Goal: Information Seeking & Learning: Learn about a topic

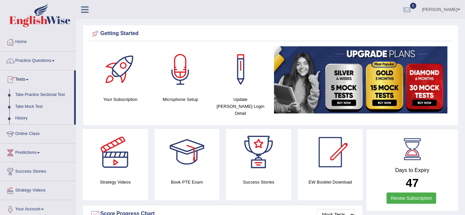
click at [20, 116] on link "History" at bounding box center [43, 118] width 62 height 12
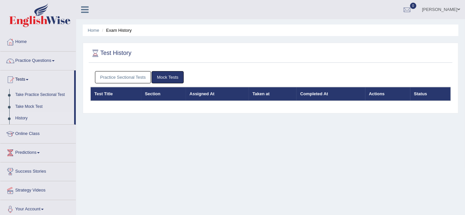
click at [120, 81] on link "Practice Sectional Tests" at bounding box center [123, 77] width 56 height 12
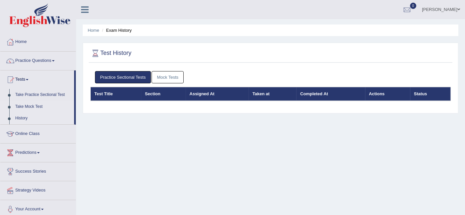
click at [34, 105] on link "Take Mock Test" at bounding box center [43, 107] width 62 height 12
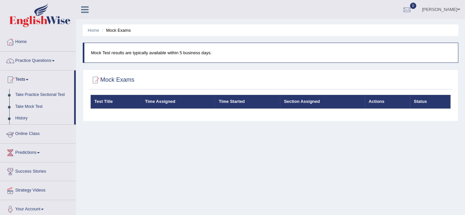
click at [46, 93] on link "Take Practice Sectional Test" at bounding box center [43, 95] width 62 height 12
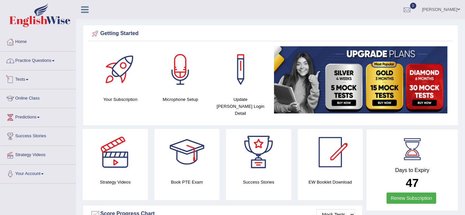
drag, startPoint x: 0, startPoint y: 0, endPoint x: 36, endPoint y: 60, distance: 69.7
click at [36, 59] on link "Practice Questions" at bounding box center [37, 60] width 75 height 17
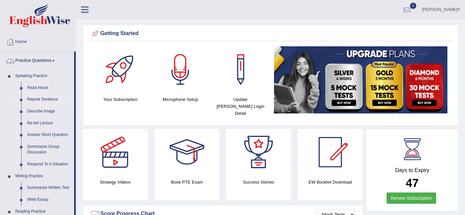
click at [33, 96] on link "Repeat Sentence" at bounding box center [49, 100] width 50 height 12
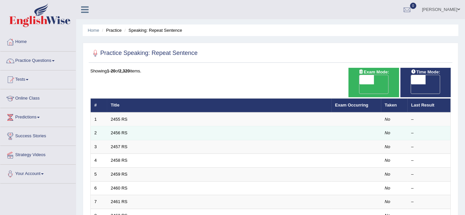
click at [116, 126] on td "2456 RS" at bounding box center [219, 133] width 224 height 14
click at [114, 130] on link "2456 RS" at bounding box center [119, 132] width 17 height 5
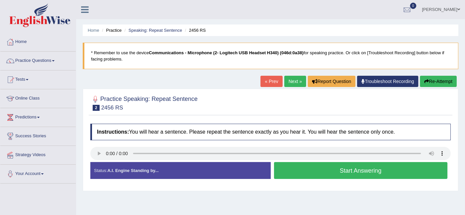
click at [160, 27] on li "Speaking: Repeat Sentence" at bounding box center [152, 30] width 59 height 6
click at [159, 28] on link "Speaking: Repeat Sentence" at bounding box center [155, 30] width 54 height 5
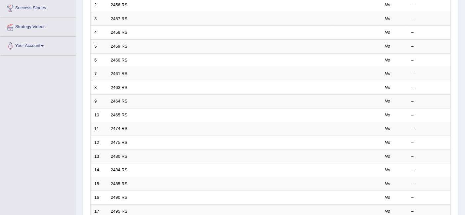
scroll to position [220, 0]
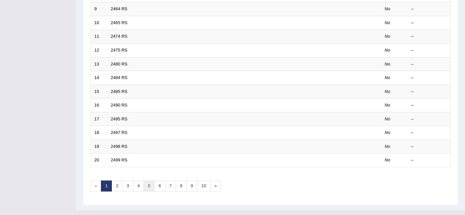
click at [148, 181] on link "5" at bounding box center [149, 186] width 11 height 11
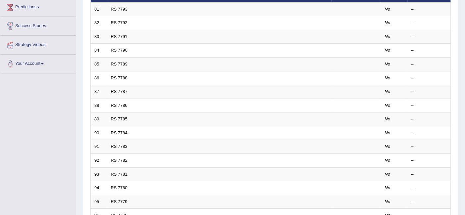
scroll to position [220, 0]
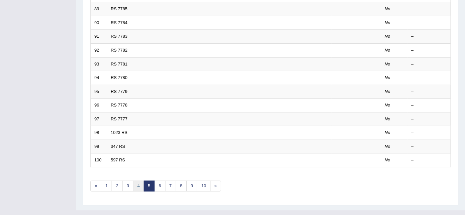
click at [135, 181] on link "4" at bounding box center [138, 186] width 11 height 11
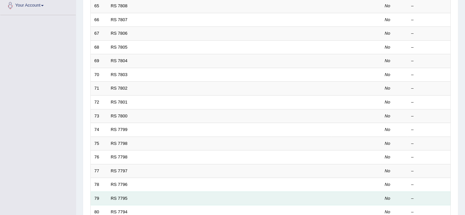
scroll to position [220, 0]
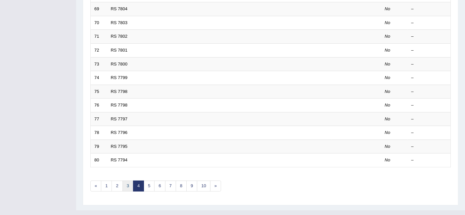
click at [128, 181] on link "3" at bounding box center [127, 186] width 11 height 11
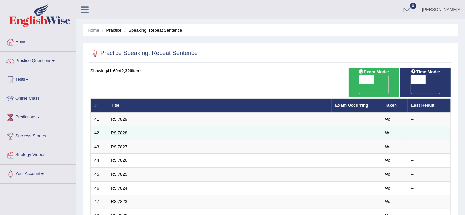
click at [124, 130] on link "RS 7828" at bounding box center [119, 132] width 17 height 5
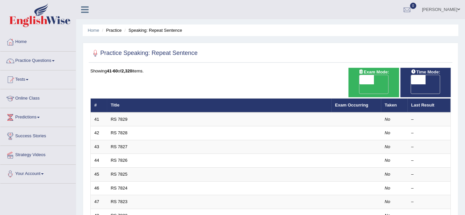
click at [36, 11] on img at bounding box center [39, 15] width 61 height 24
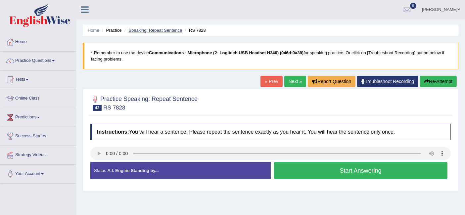
click at [177, 30] on link "Speaking: Repeat Sentence" at bounding box center [155, 30] width 54 height 5
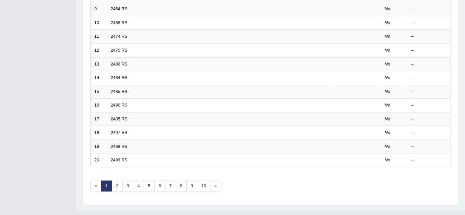
scroll to position [220, 0]
click at [125, 181] on link "3" at bounding box center [127, 186] width 11 height 11
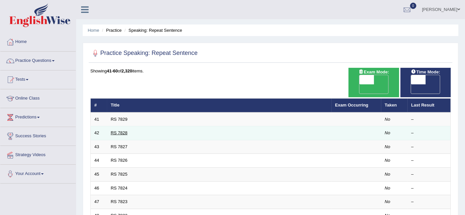
click at [121, 130] on link "RS 7828" at bounding box center [119, 132] width 17 height 5
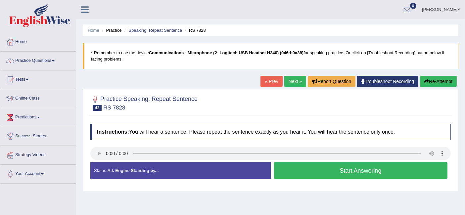
click at [339, 169] on button "Start Answering" at bounding box center [361, 170] width 174 height 17
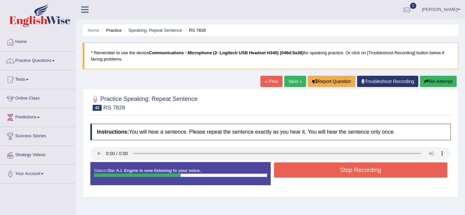
click at [324, 167] on button "Stop Recording" at bounding box center [361, 169] width 174 height 15
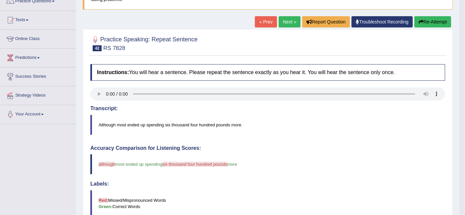
scroll to position [17, 0]
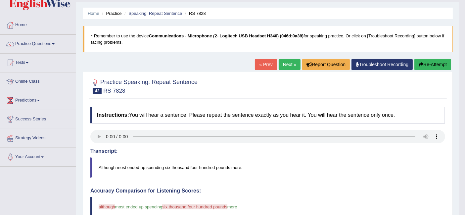
click at [436, 63] on button "Re-Attempt" at bounding box center [432, 64] width 37 height 11
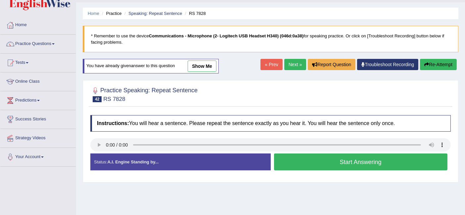
click at [357, 158] on button "Start Answering" at bounding box center [361, 162] width 174 height 17
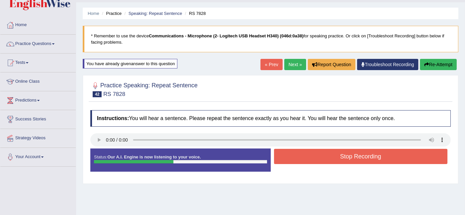
click at [357, 158] on button "Stop Recording" at bounding box center [361, 156] width 174 height 15
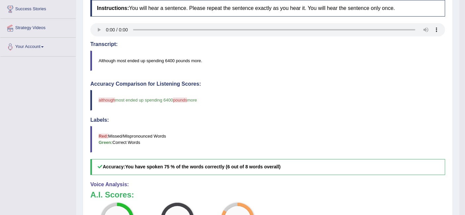
scroll to position [54, 0]
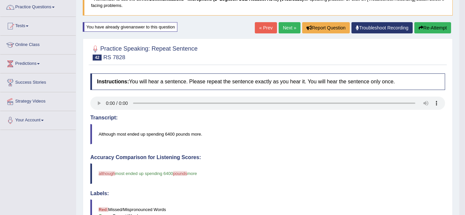
click at [444, 26] on button "Re-Attempt" at bounding box center [432, 27] width 37 height 11
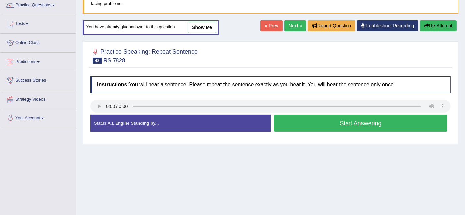
click at [247, 59] on div at bounding box center [270, 55] width 360 height 20
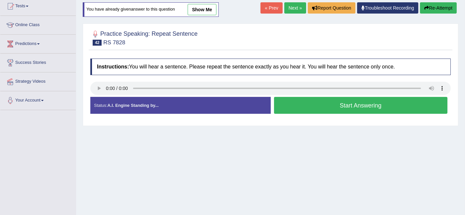
click at [337, 105] on button "Start Answering" at bounding box center [361, 105] width 174 height 17
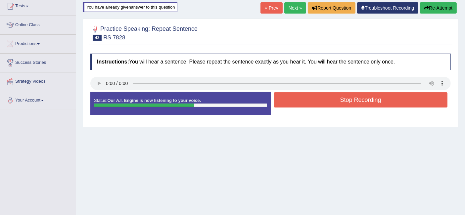
click at [307, 99] on button "Stop Recording" at bounding box center [361, 99] width 174 height 15
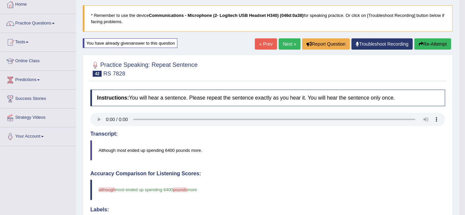
scroll to position [37, 0]
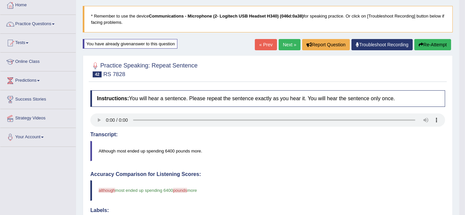
click at [439, 42] on button "Re-Attempt" at bounding box center [432, 44] width 37 height 11
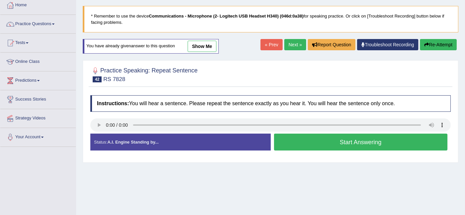
click at [309, 149] on button "Start Answering" at bounding box center [361, 142] width 174 height 17
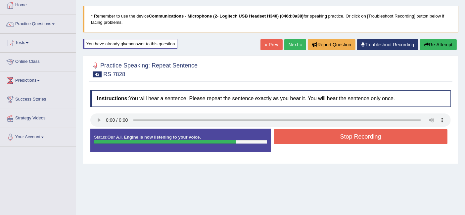
click at [327, 135] on button "Stop Recording" at bounding box center [361, 136] width 174 height 15
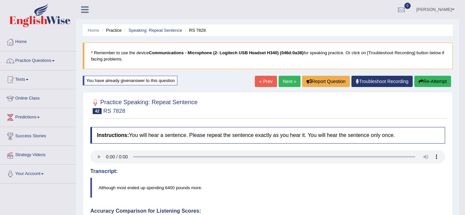
click at [428, 81] on button "Re-Attempt" at bounding box center [432, 81] width 37 height 11
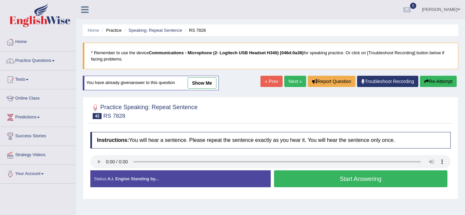
click at [343, 180] on button "Start Answering" at bounding box center [361, 178] width 174 height 17
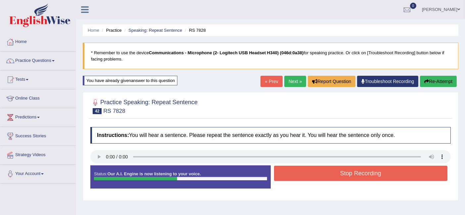
click at [337, 169] on button "Stop Recording" at bounding box center [361, 173] width 174 height 15
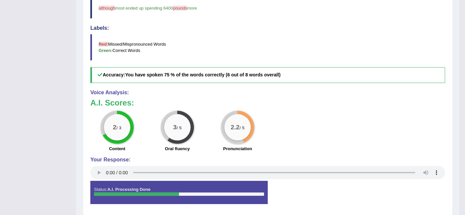
scroll to position [204, 0]
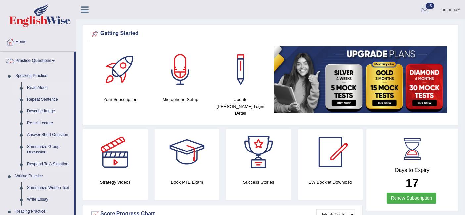
click at [40, 86] on link "Read Aloud" at bounding box center [49, 88] width 50 height 12
click at [33, 83] on link "Read Aloud" at bounding box center [49, 88] width 50 height 12
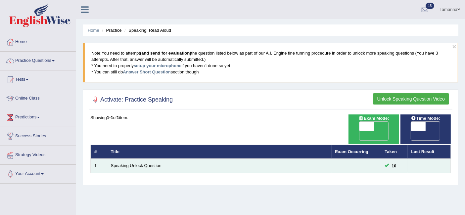
click at [147, 159] on td "Speaking Unlock Question" at bounding box center [219, 166] width 224 height 14
click at [145, 163] on link "Speaking Unlock Question" at bounding box center [136, 165] width 51 height 5
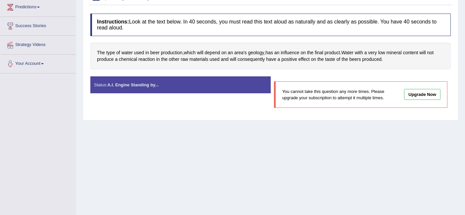
scroll to position [37, 0]
